Goal: Book appointment/travel/reservation

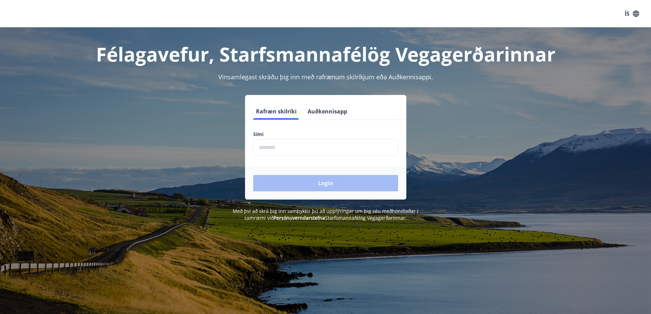
click at [299, 151] on input "phone" at bounding box center [325, 147] width 145 height 17
type input "********"
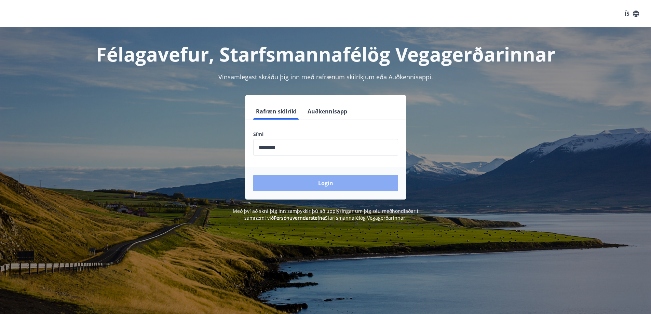
click at [311, 180] on button "Login" at bounding box center [325, 183] width 145 height 16
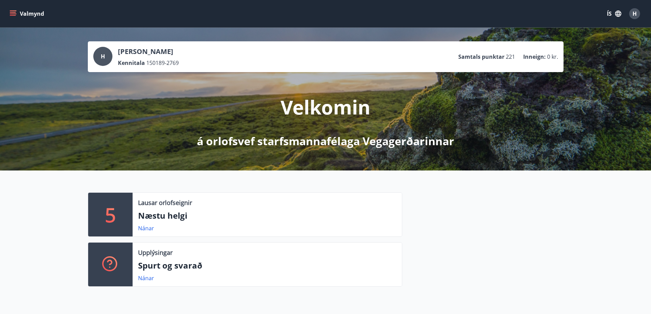
click at [11, 11] on icon "menu" at bounding box center [14, 11] width 8 height 1
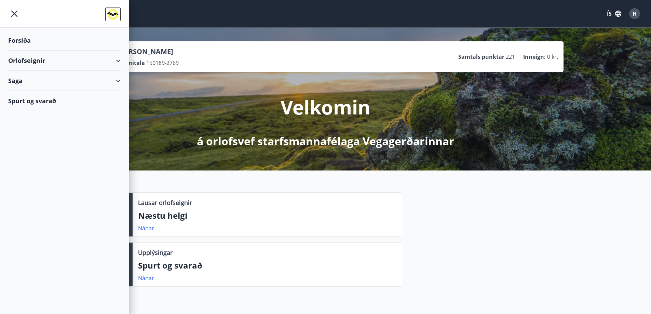
click at [36, 59] on div "Orlofseignir" at bounding box center [64, 61] width 112 height 20
click at [33, 77] on div "Framboð" at bounding box center [65, 78] width 102 height 14
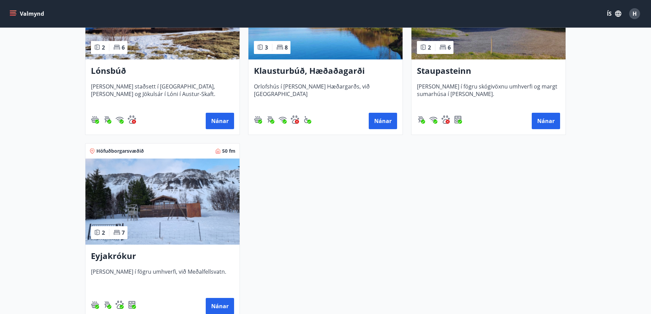
scroll to position [588, 0]
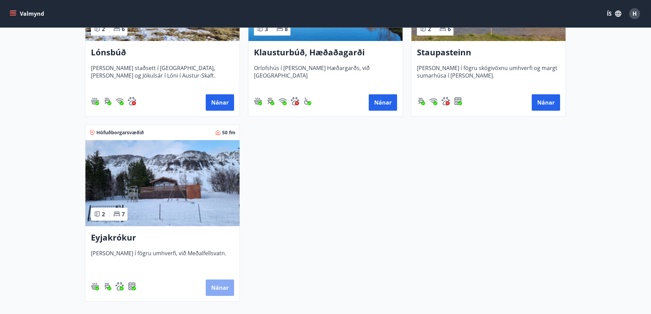
click at [215, 280] on button "Nánar" at bounding box center [220, 288] width 28 height 16
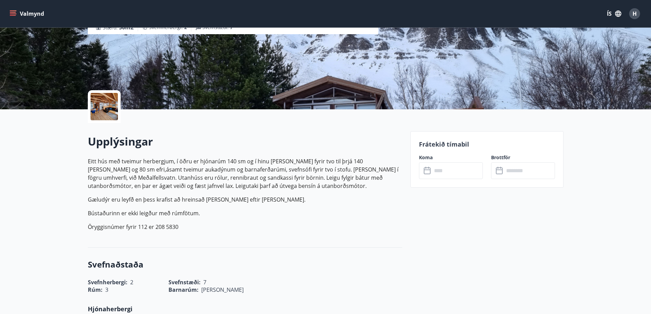
scroll to position [109, 0]
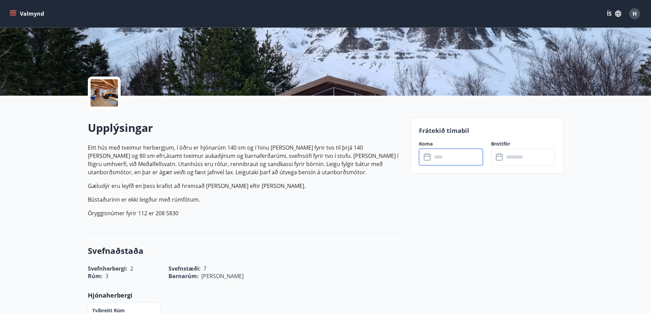
click at [445, 156] on input "text" at bounding box center [457, 157] width 51 height 17
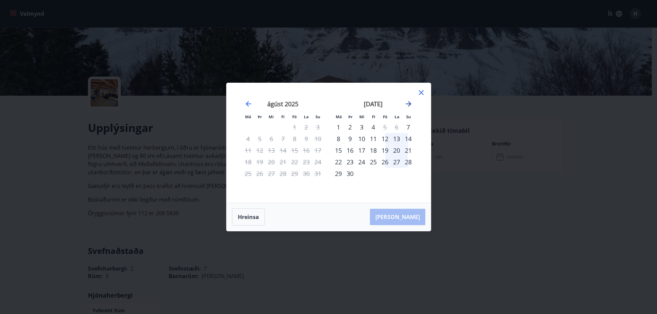
click at [406, 106] on icon "Move forward to switch to the next month." at bounding box center [408, 104] width 8 height 8
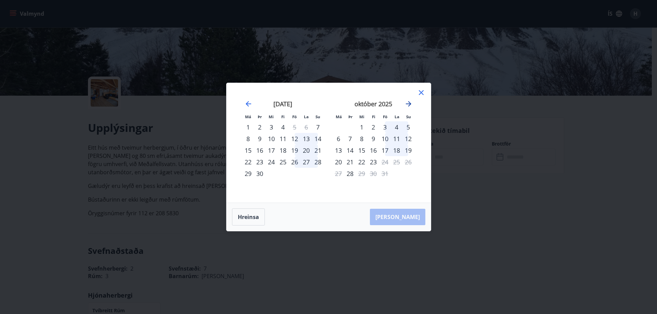
click at [408, 104] on icon "Move forward to switch to the next month." at bounding box center [408, 103] width 5 height 5
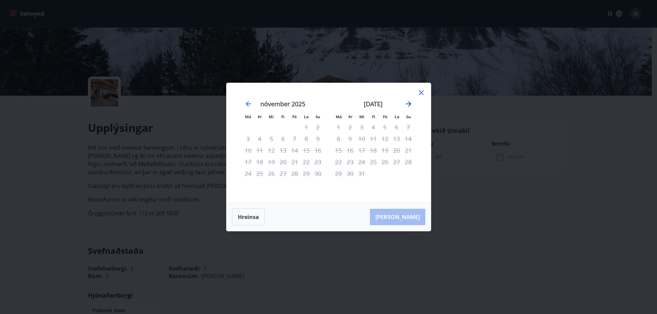
click at [408, 104] on icon "Move forward to switch to the next month." at bounding box center [408, 103] width 5 height 5
click at [419, 93] on icon at bounding box center [421, 93] width 8 height 8
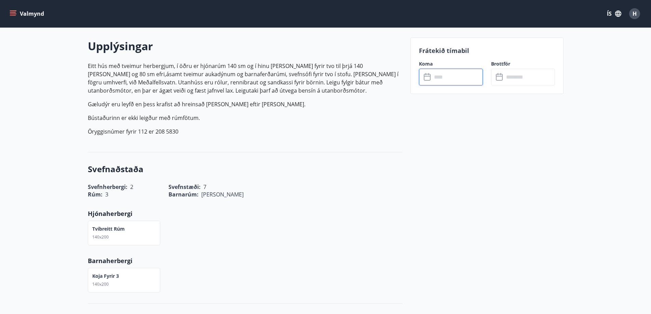
scroll to position [274, 0]
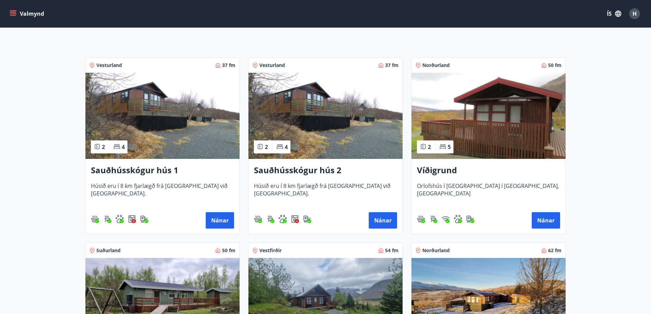
scroll to position [96, 0]
